Goal: Information Seeking & Learning: Learn about a topic

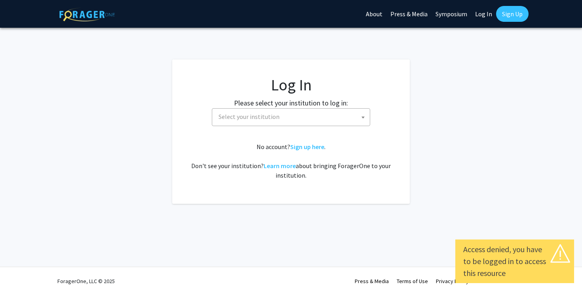
select select
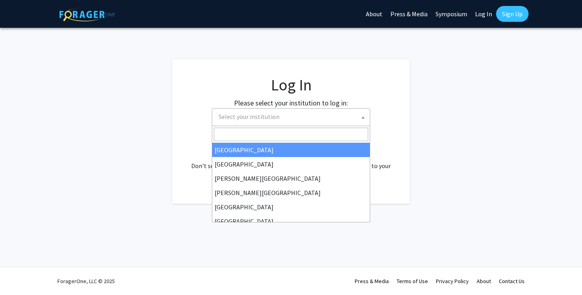
click at [317, 117] on span "Select your institution" at bounding box center [292, 117] width 154 height 16
click at [295, 57] on div "Skip navigation About Press & Media Symposium Log In Sign Up Complete your prof…" at bounding box center [291, 147] width 582 height 295
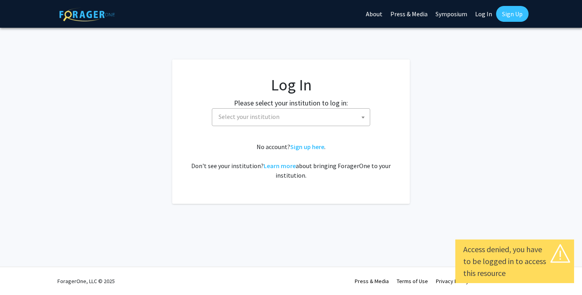
select select
click at [307, 119] on span "Select your institution" at bounding box center [292, 117] width 154 height 16
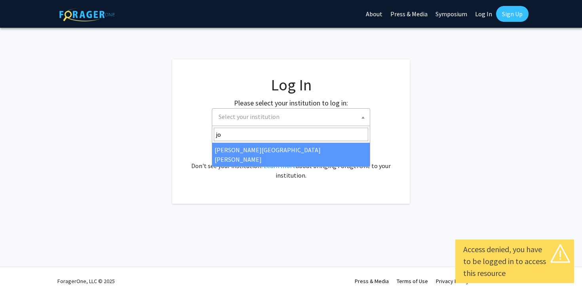
type input "jo"
select select "1"
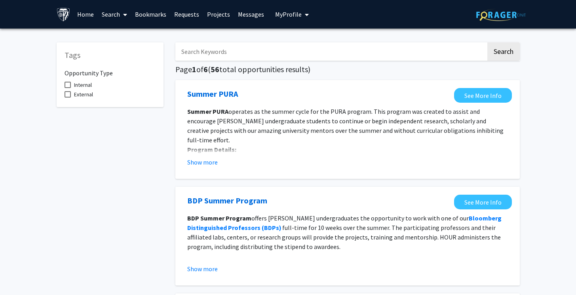
click at [126, 15] on icon at bounding box center [125, 14] width 4 height 6
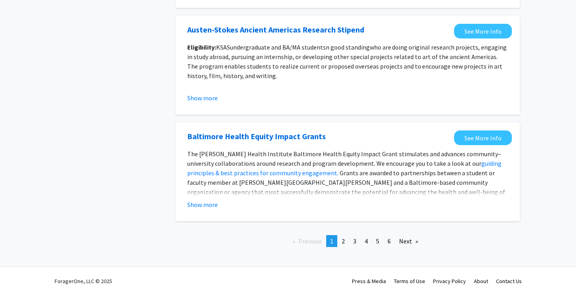
scroll to position [895, 0]
click at [344, 241] on span "2" at bounding box center [343, 241] width 3 height 8
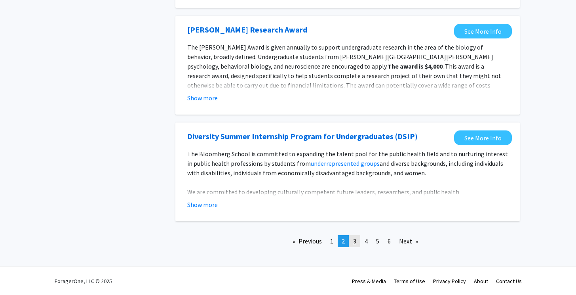
scroll to position [927, 0]
click at [357, 243] on link "page 3" at bounding box center [354, 241] width 11 height 12
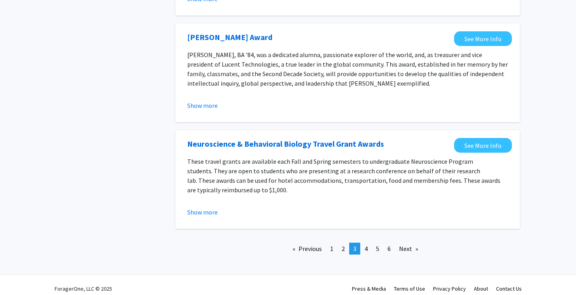
scroll to position [905, 0]
click at [364, 243] on link "page 4" at bounding box center [366, 249] width 11 height 12
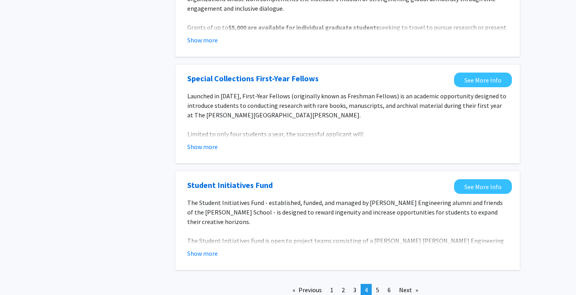
scroll to position [876, 0]
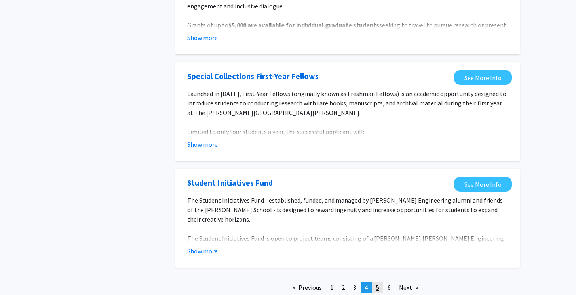
click at [377, 283] on span "5" at bounding box center [377, 287] width 3 height 8
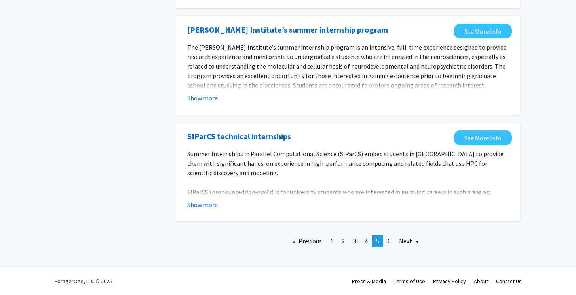
scroll to position [895, 0]
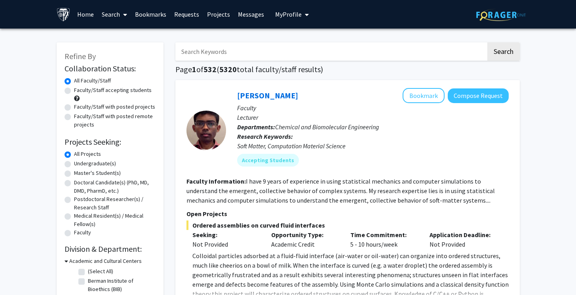
click at [74, 109] on label "Faculty/Staff with posted projects" at bounding box center [114, 107] width 81 height 8
click at [74, 108] on input "Faculty/Staff with posted projects" at bounding box center [76, 105] width 5 height 5
radio input "true"
click at [74, 118] on label "Faculty/Staff with posted remote projects" at bounding box center [115, 120] width 82 height 17
click at [74, 117] on input "Faculty/Staff with posted remote projects" at bounding box center [76, 114] width 5 height 5
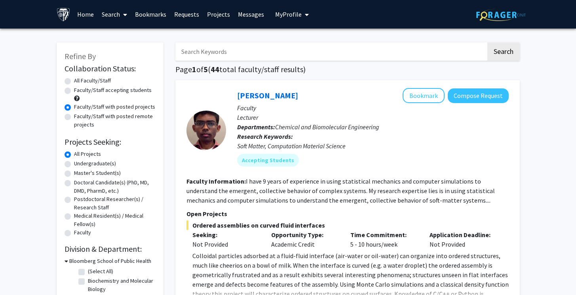
radio input "true"
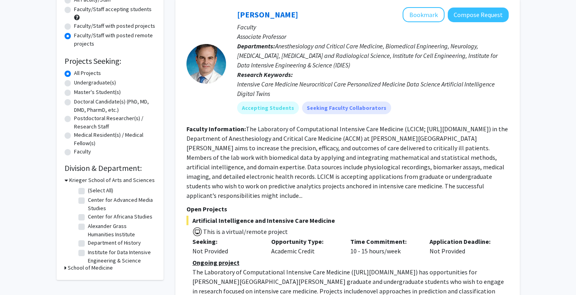
scroll to position [68, 0]
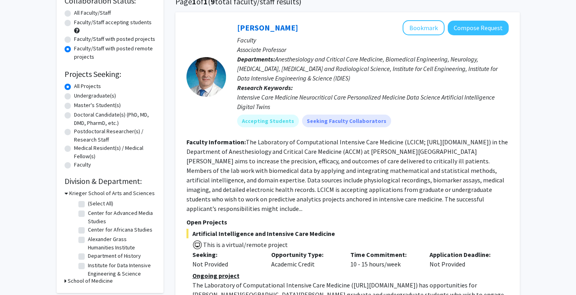
click at [74, 13] on label "All Faculty/Staff" at bounding box center [92, 13] width 37 height 8
click at [74, 13] on input "All Faculty/Staff" at bounding box center [76, 11] width 5 height 5
radio input "true"
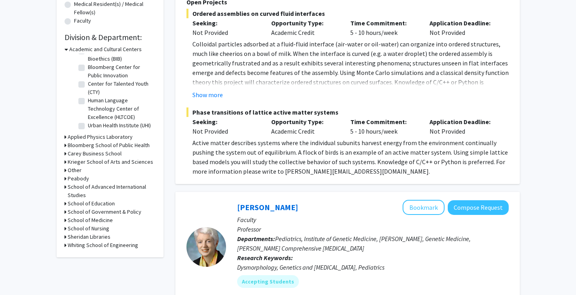
scroll to position [214, 0]
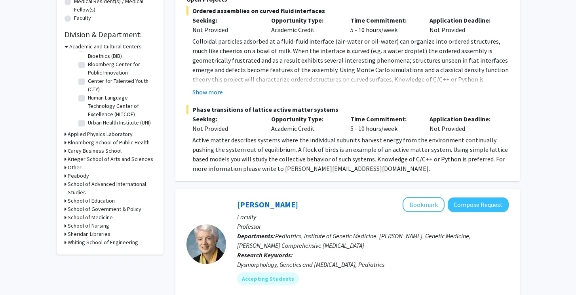
click at [65, 243] on icon at bounding box center [66, 242] width 2 height 8
click at [88, 253] on label "(Select All)" at bounding box center [100, 252] width 25 height 8
click at [88, 253] on input "(Select All)" at bounding box center [90, 250] width 5 height 5
checkbox input "true"
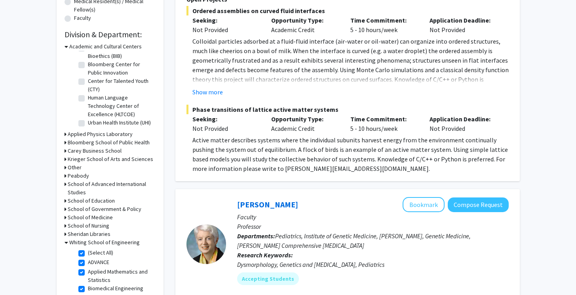
checkbox input "true"
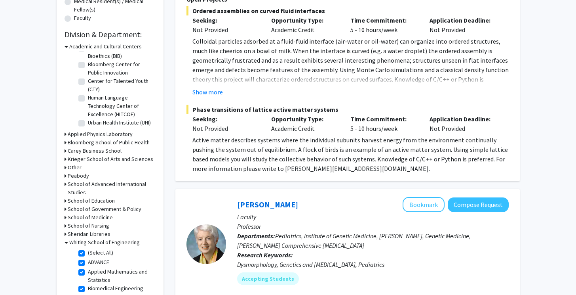
checkbox input "true"
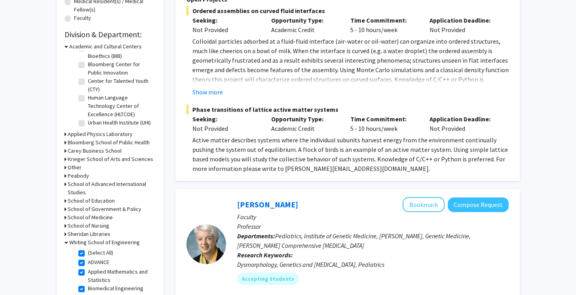
checkbox input "true"
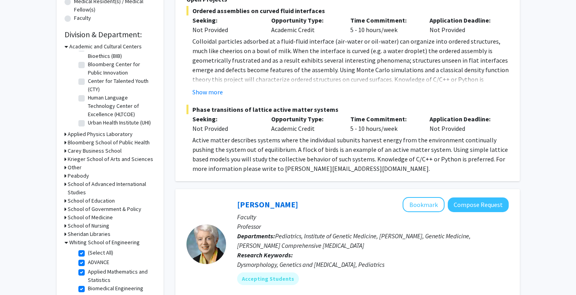
checkbox input "true"
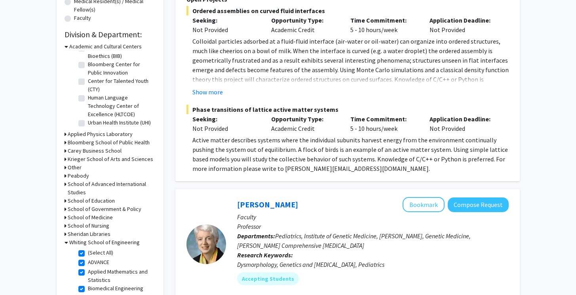
checkbox input "true"
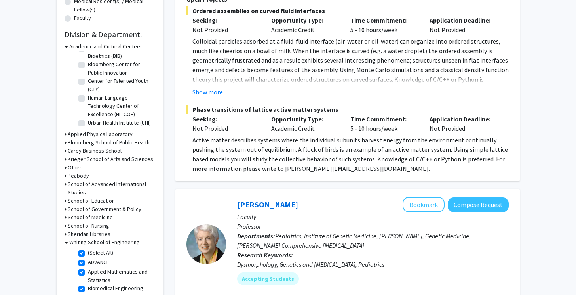
checkbox input "true"
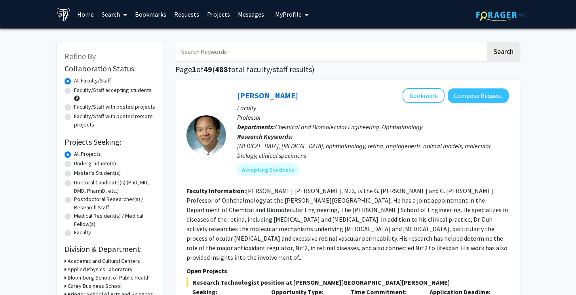
click at [93, 109] on label "Faculty/Staff with posted projects" at bounding box center [114, 107] width 81 height 8
click at [79, 108] on input "Faculty/Staff with posted projects" at bounding box center [76, 105] width 5 height 5
radio input "true"
click at [82, 119] on label "Faculty/Staff with posted remote projects" at bounding box center [115, 120] width 82 height 17
click at [79, 117] on input "Faculty/Staff with posted remote projects" at bounding box center [76, 114] width 5 height 5
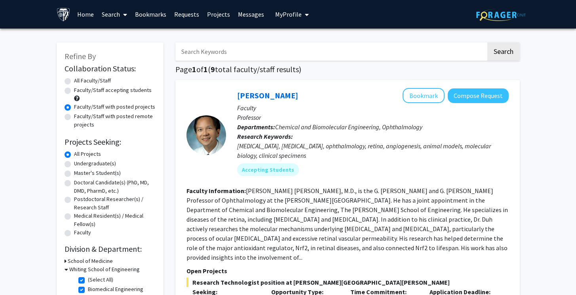
radio input "true"
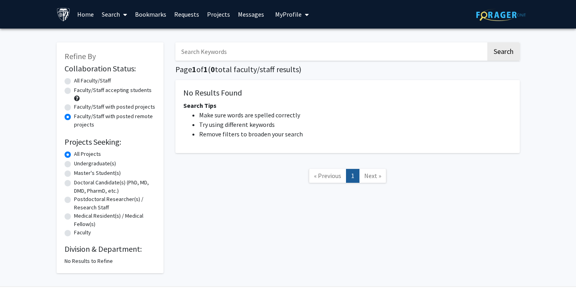
click at [78, 110] on label "Faculty/Staff with posted projects" at bounding box center [114, 107] width 81 height 8
click at [78, 108] on input "Faculty/Staff with posted projects" at bounding box center [76, 105] width 5 height 5
radio input "true"
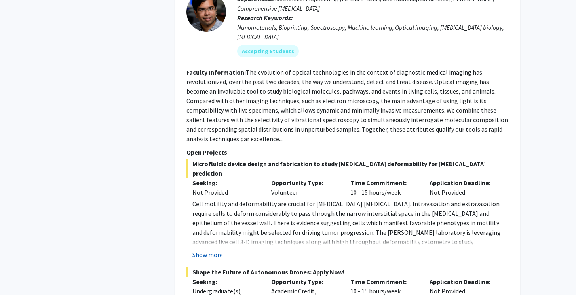
scroll to position [1629, 0]
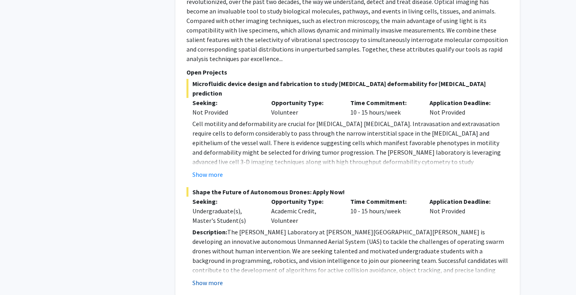
click at [203, 278] on button "Show more" at bounding box center [207, 283] width 30 height 10
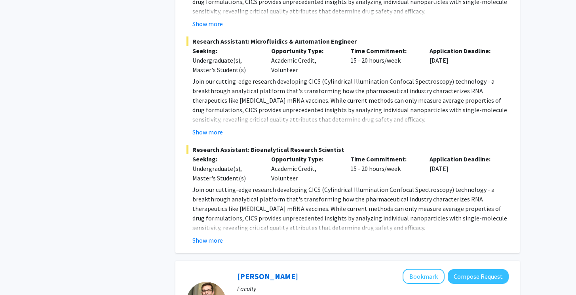
scroll to position [2390, 0]
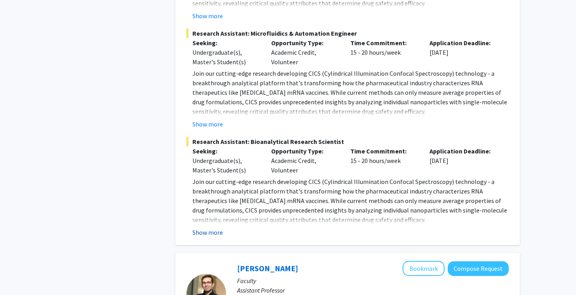
click at [218, 227] on button "Show more" at bounding box center [207, 232] width 30 height 10
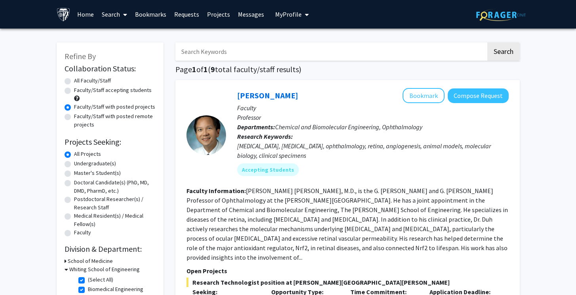
scroll to position [0, 0]
click at [74, 80] on label "All Faculty/Staff" at bounding box center [92, 80] width 37 height 8
click at [74, 80] on input "All Faculty/Staff" at bounding box center [76, 78] width 5 height 5
radio input "true"
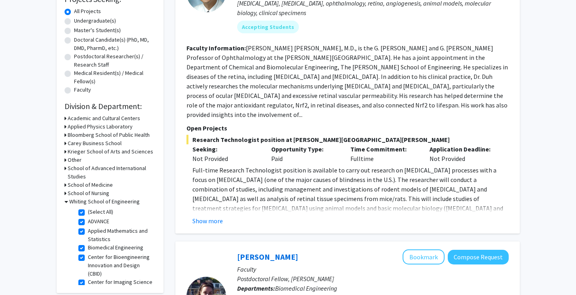
scroll to position [205, 0]
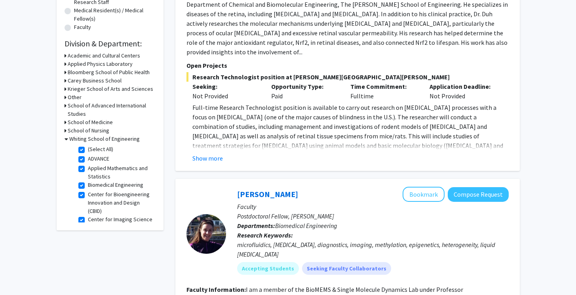
click at [88, 148] on label "(Select All)" at bounding box center [100, 149] width 25 height 8
click at [88, 148] on input "(Select All)" at bounding box center [90, 147] width 5 height 5
checkbox input "false"
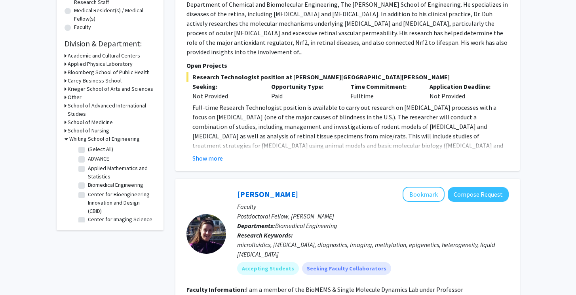
checkbox input "false"
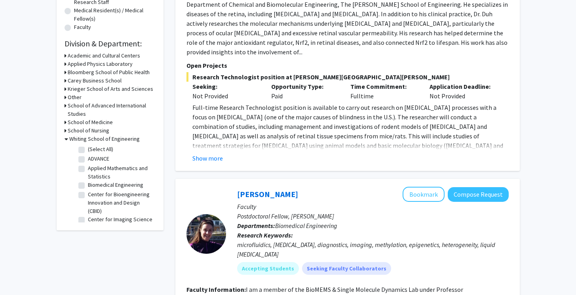
checkbox input "false"
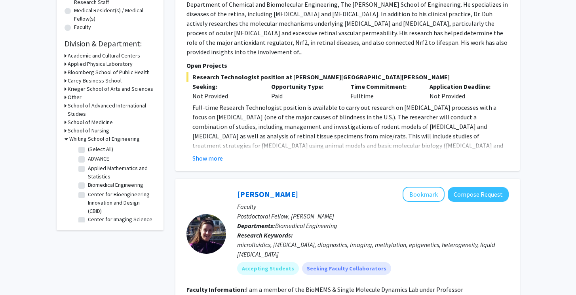
checkbox input "false"
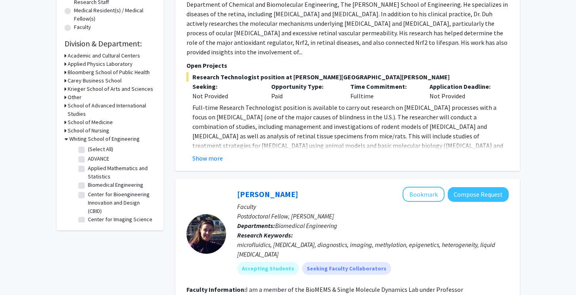
checkbox input "false"
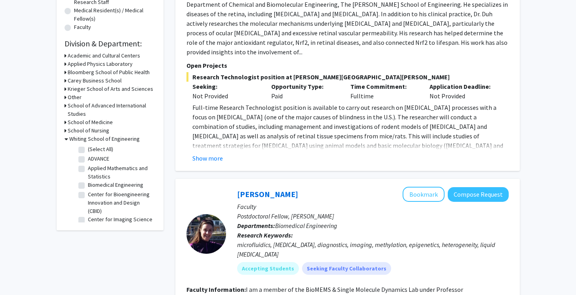
checkbox input "false"
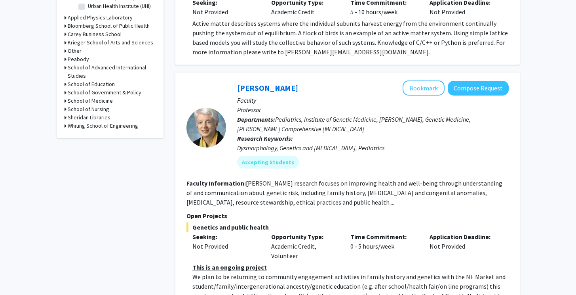
scroll to position [330, 0]
click at [74, 127] on h3 "Whiting School of Engineering" at bounding box center [103, 126] width 71 height 8
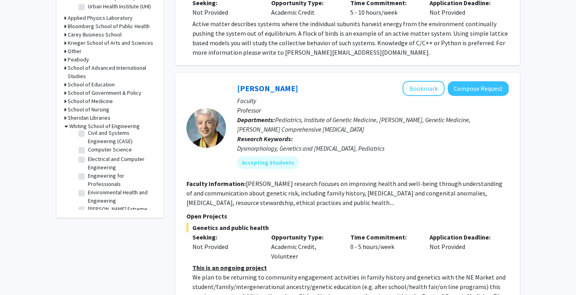
scroll to position [159, 0]
click at [88, 179] on label "Engineering for Professionals" at bounding box center [121, 170] width 66 height 17
click at [88, 168] on input "Engineering for Professionals" at bounding box center [90, 164] width 5 height 5
checkbox input "true"
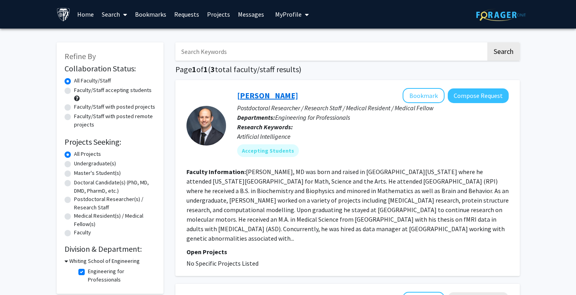
click at [268, 97] on link "[PERSON_NAME]" at bounding box center [267, 95] width 61 height 10
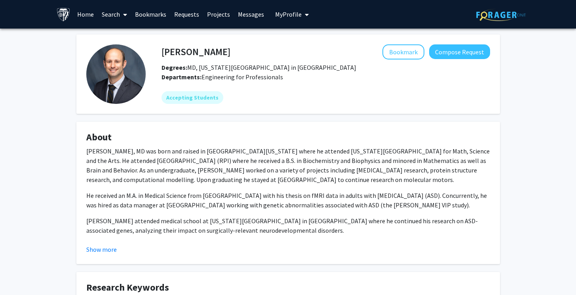
scroll to position [27, 0]
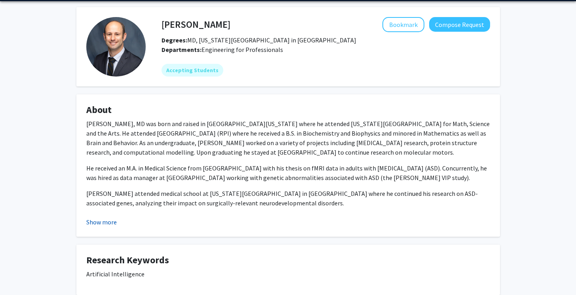
click at [105, 224] on button "Show more" at bounding box center [101, 222] width 30 height 10
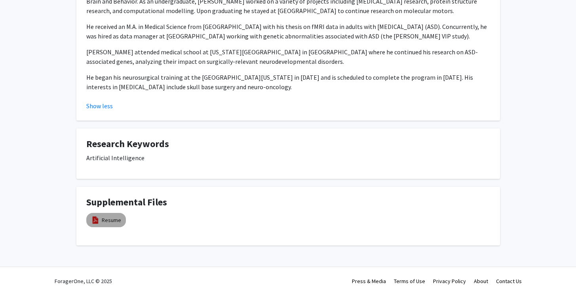
click at [110, 214] on mat-chip "Resume" at bounding box center [106, 220] width 40 height 14
click at [109, 219] on link "Resume" at bounding box center [111, 220] width 19 height 8
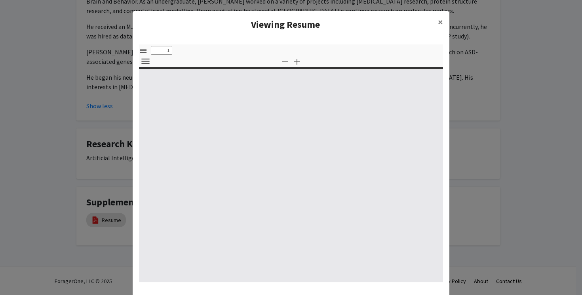
select select "custom"
type input "0"
select select "custom"
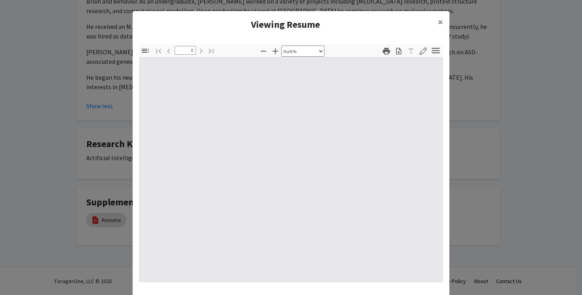
type input "1"
select select "auto"
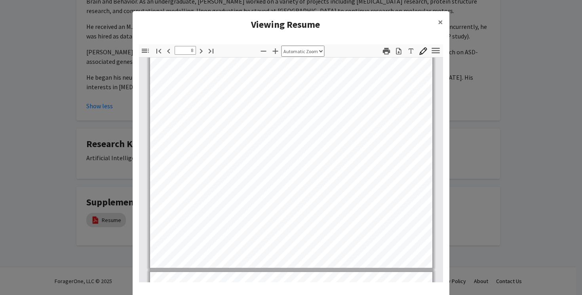
scroll to position [3038, 0]
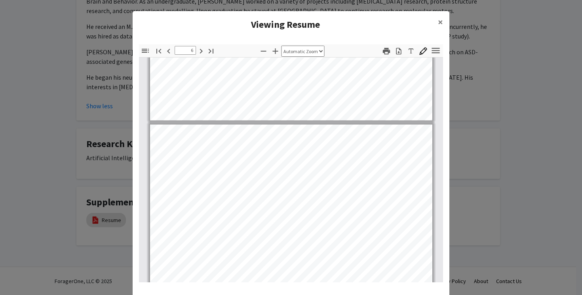
type input "5"
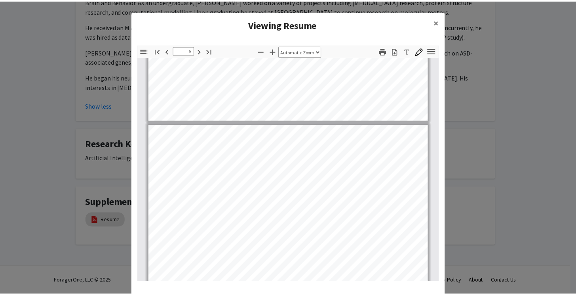
scroll to position [1837, 0]
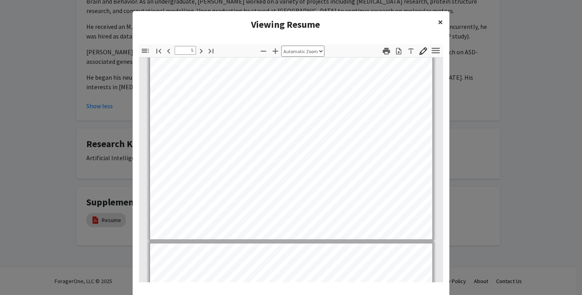
click at [437, 30] on button "×" at bounding box center [441, 22] width 18 height 22
